Goal: Communication & Community: Answer question/provide support

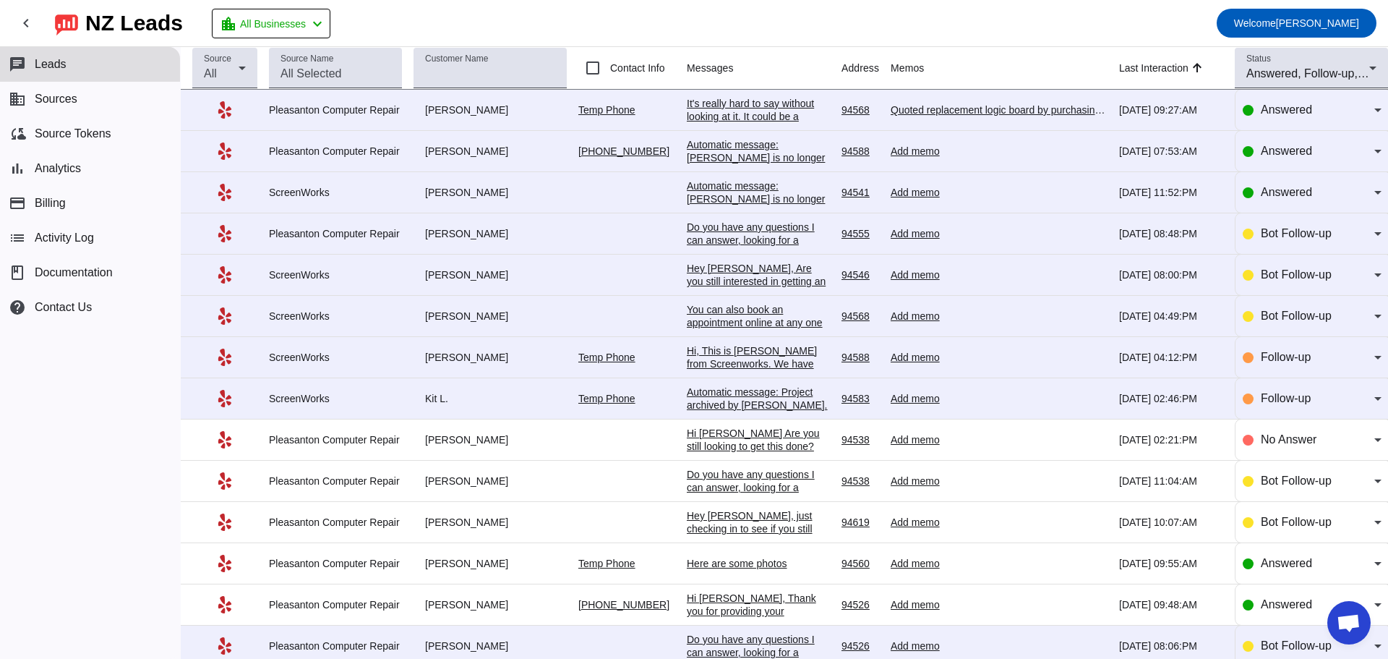
click at [731, 199] on div "Automatic message: [PERSON_NAME] is no longer pursuing this job." at bounding box center [758, 198] width 143 height 39
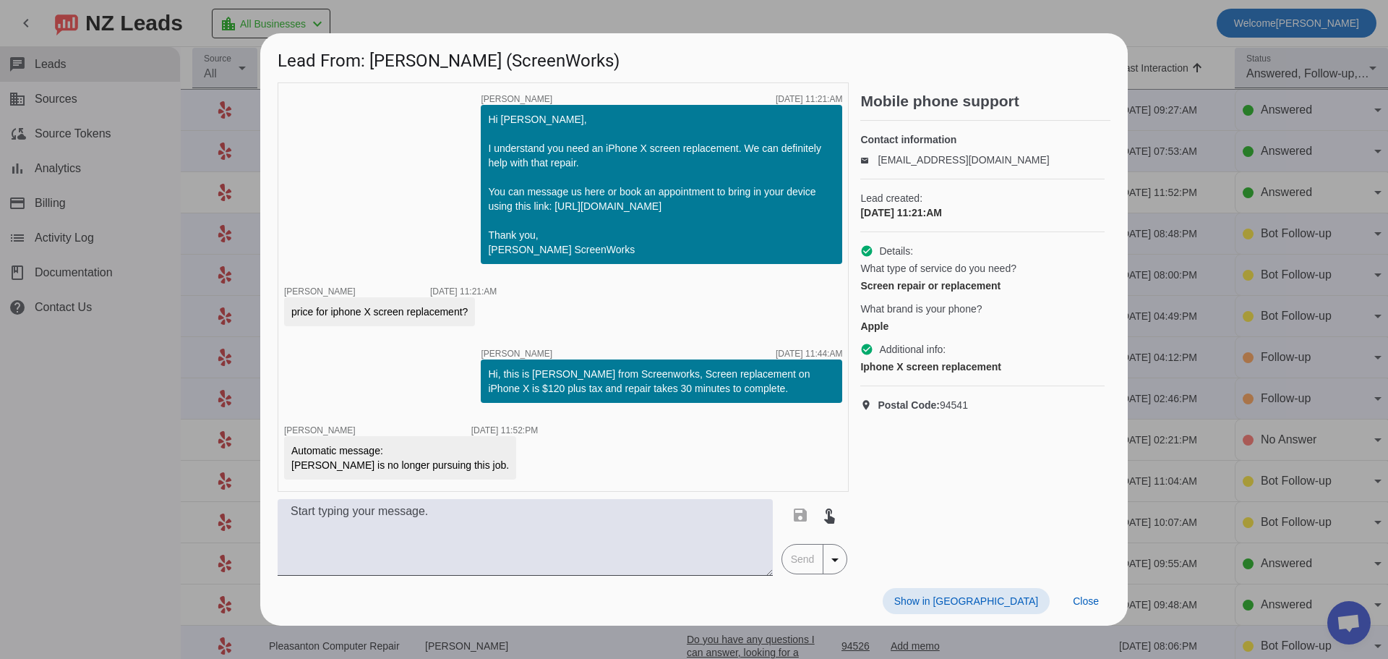
click at [614, 457] on div "timer close [PERSON_NAME] [DATE] 11:21:AM Hi [PERSON_NAME], I understand you ne…" at bounding box center [563, 286] width 571 height 409
click at [1087, 601] on span "Close" at bounding box center [1086, 601] width 26 height 12
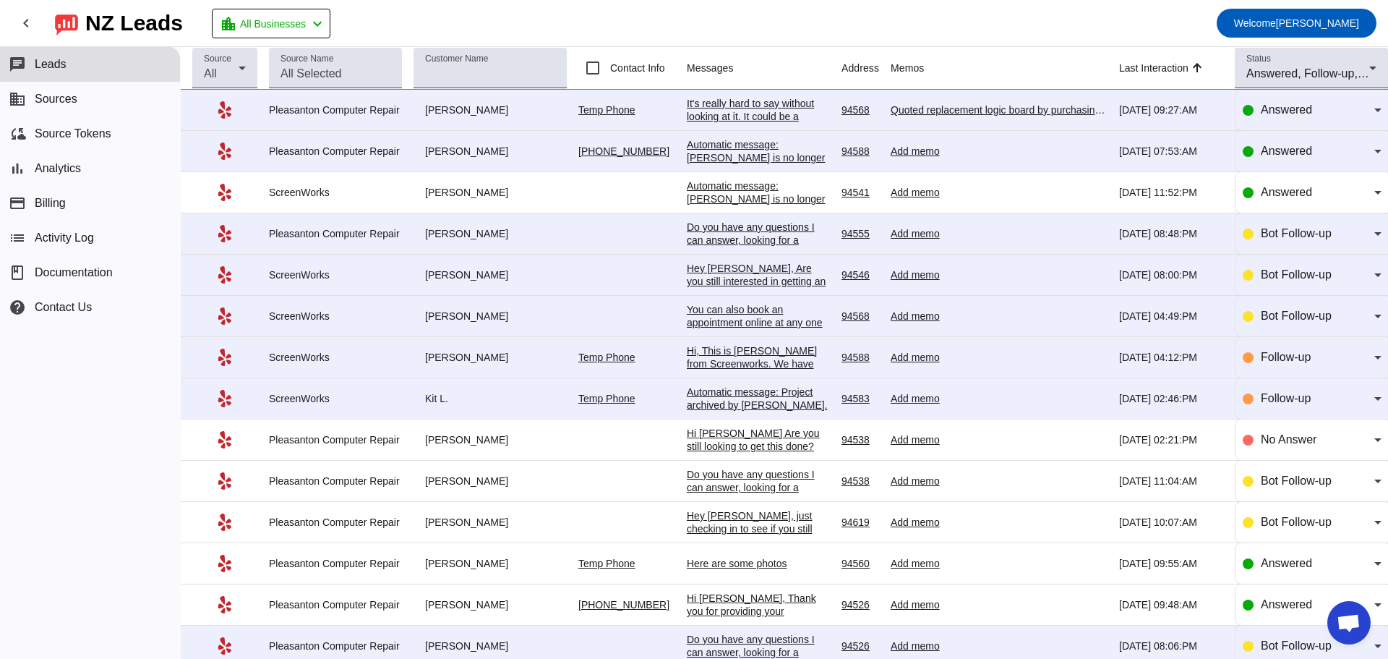
click at [470, 158] on div "[PERSON_NAME]" at bounding box center [489, 151] width 153 height 13
